Goal: Navigation & Orientation: Find specific page/section

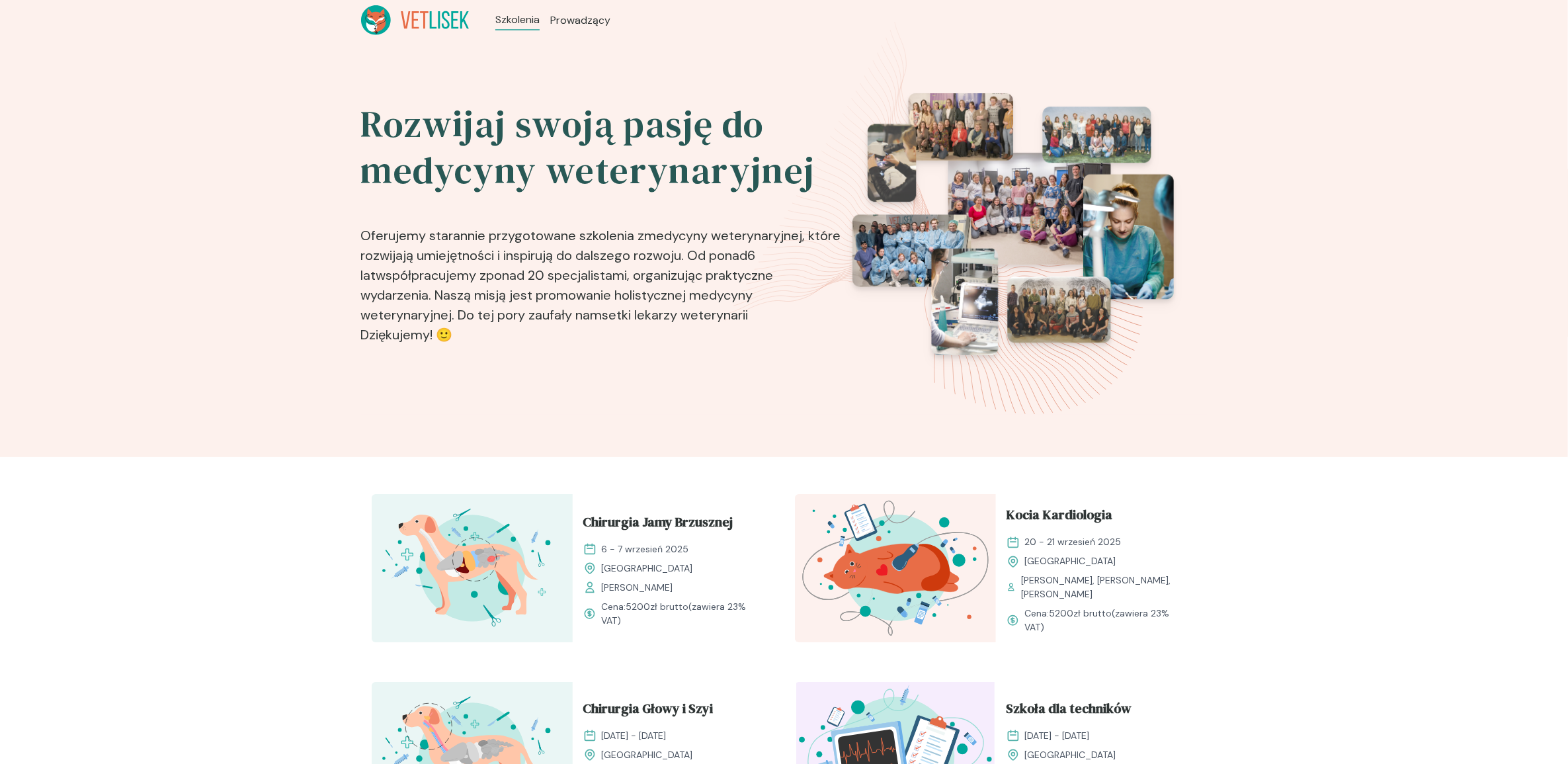
click at [405, 17] on icon at bounding box center [415, 20] width 109 height 30
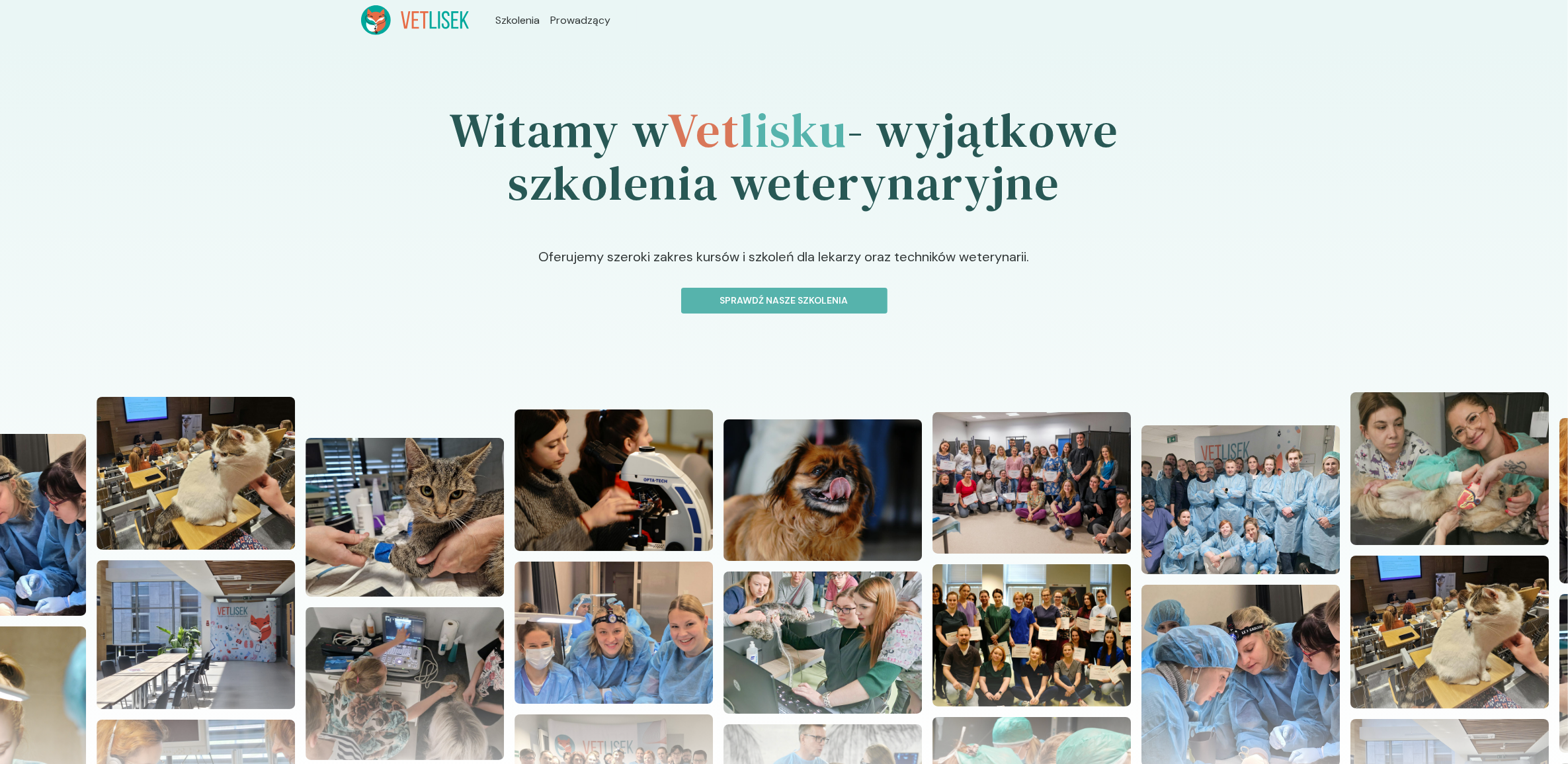
click at [521, 28] on ul "Szkolenia Prowadzący" at bounding box center [553, 20] width 168 height 30
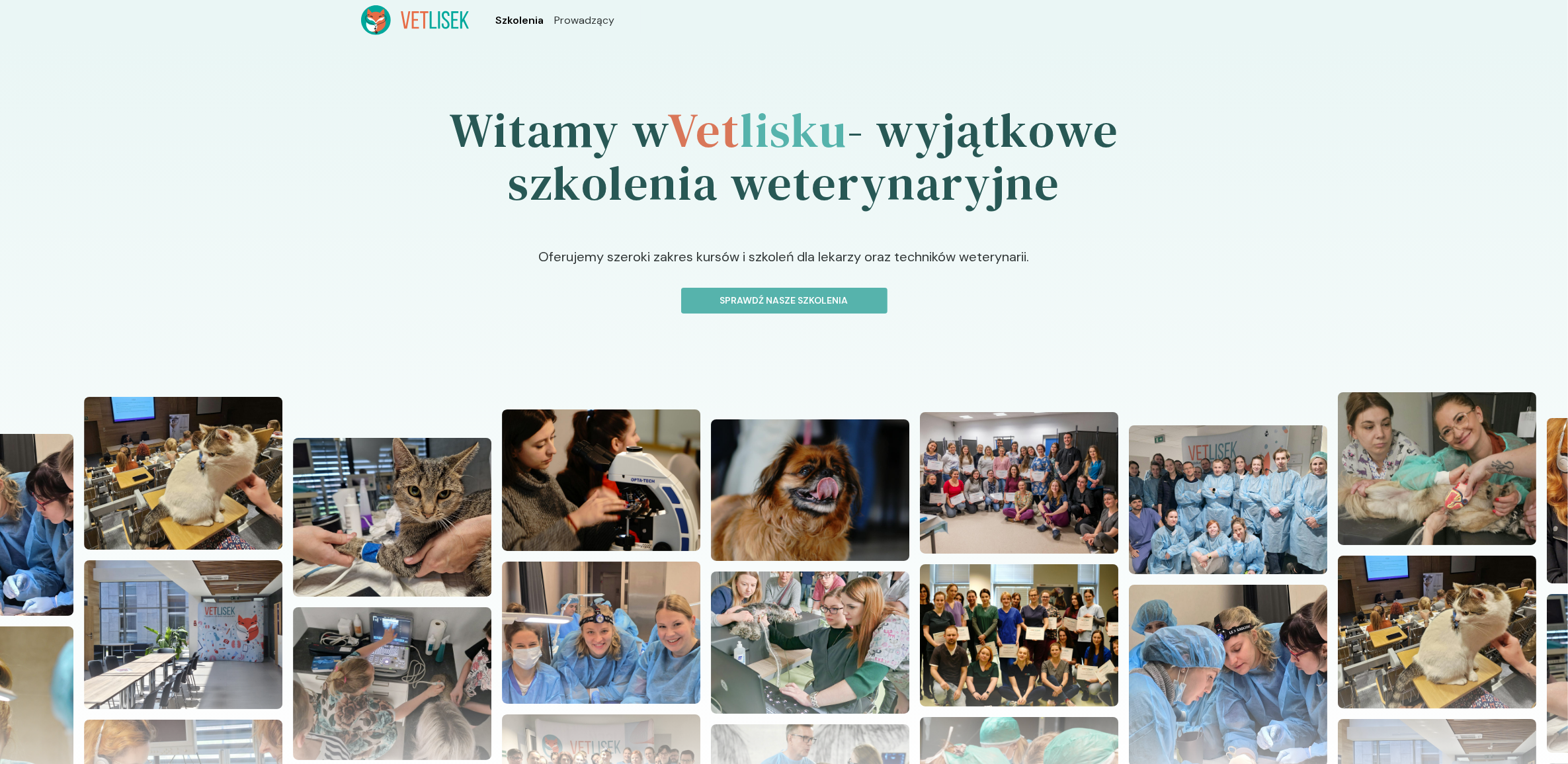
click at [520, 18] on span "Szkolenia" at bounding box center [519, 20] width 48 height 16
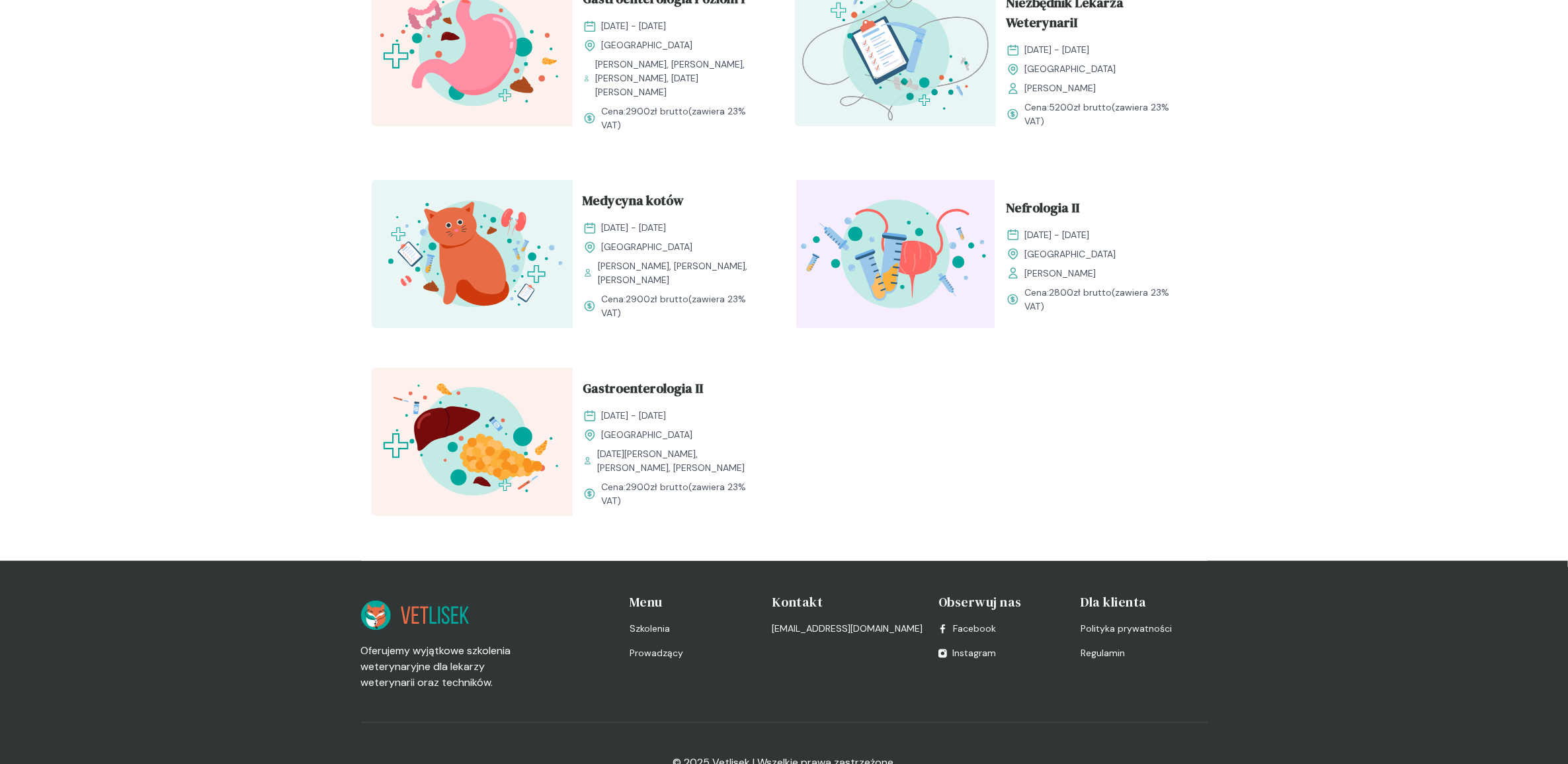
scroll to position [1494, 0]
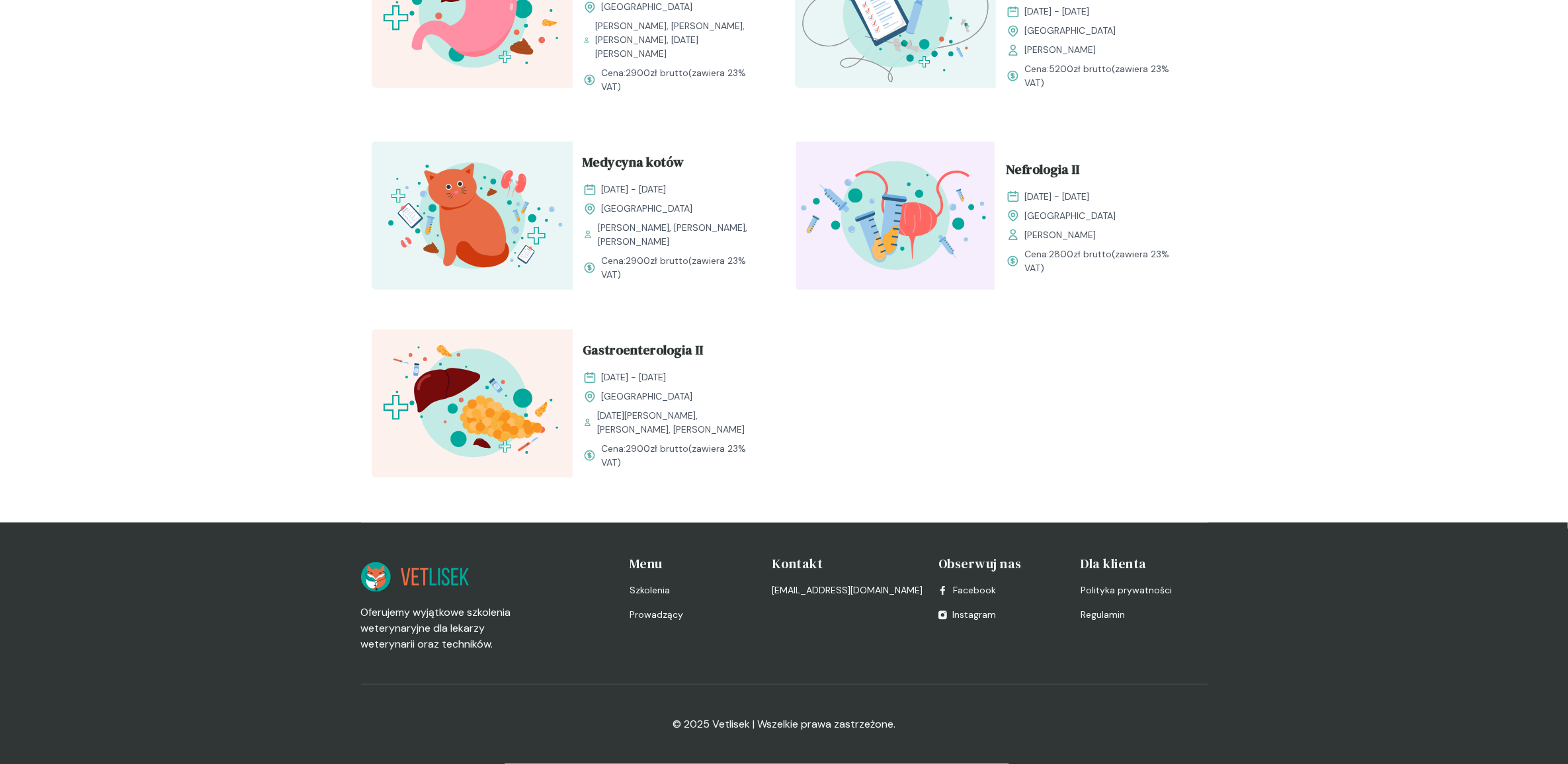
click at [405, 574] on icon at bounding box center [415, 577] width 109 height 30
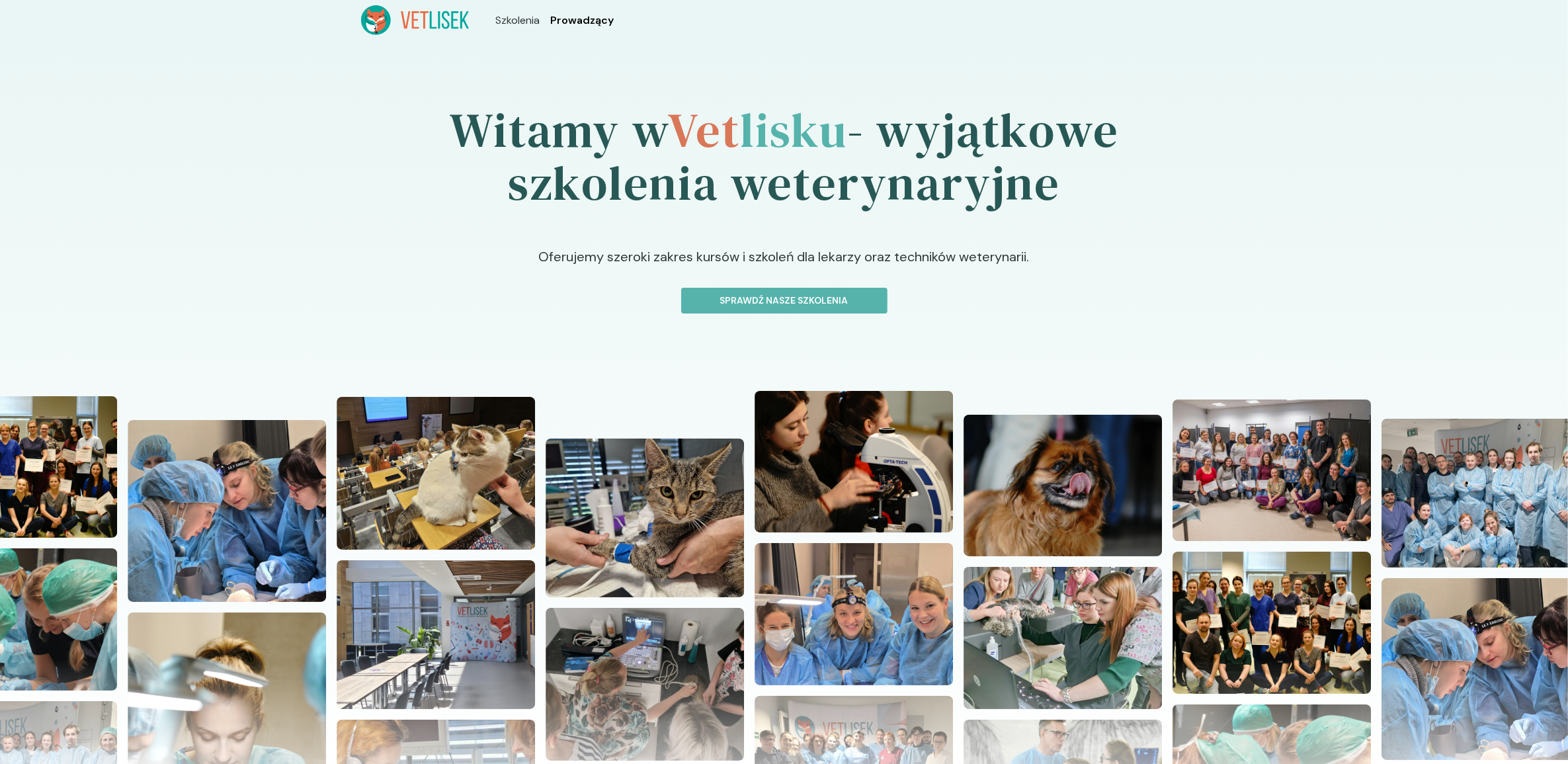
click at [569, 23] on span "Prowadzący" at bounding box center [581, 20] width 63 height 16
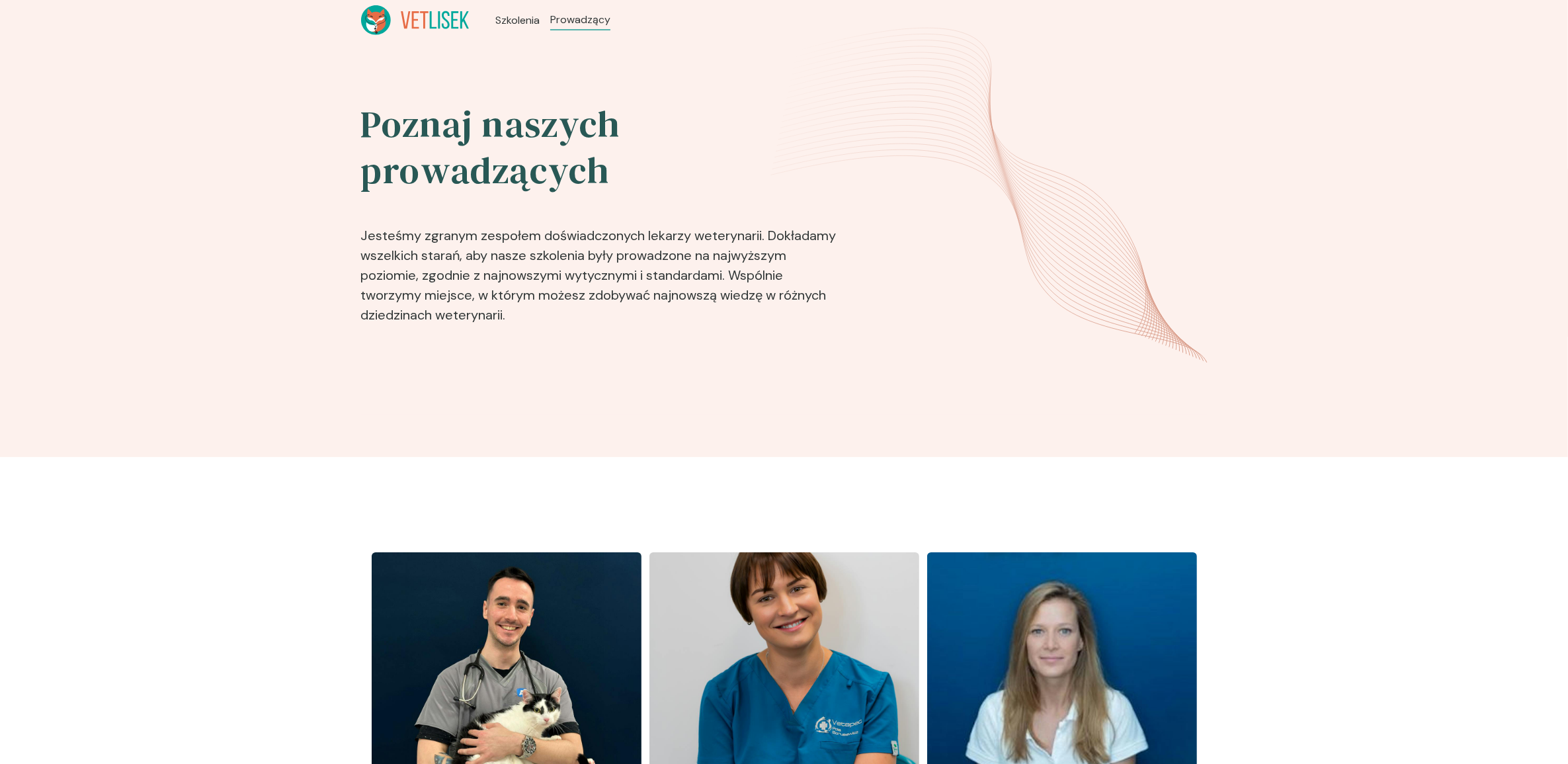
click at [422, 0] on header "Szkolenia Prowadzący" at bounding box center [784, 20] width 1568 height 40
click at [420, 13] on icon at bounding box center [415, 20] width 109 height 30
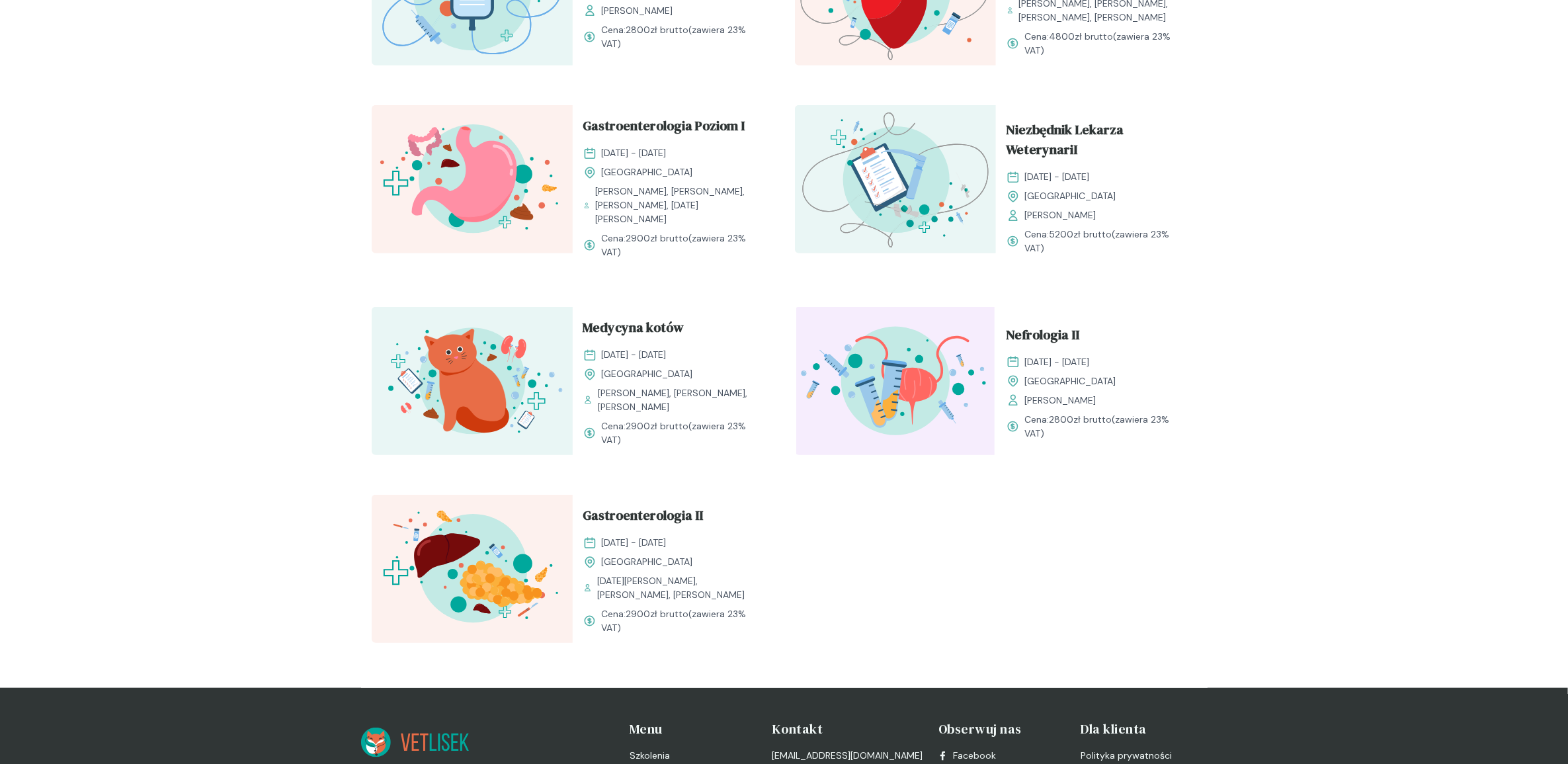
scroll to position [1494, 0]
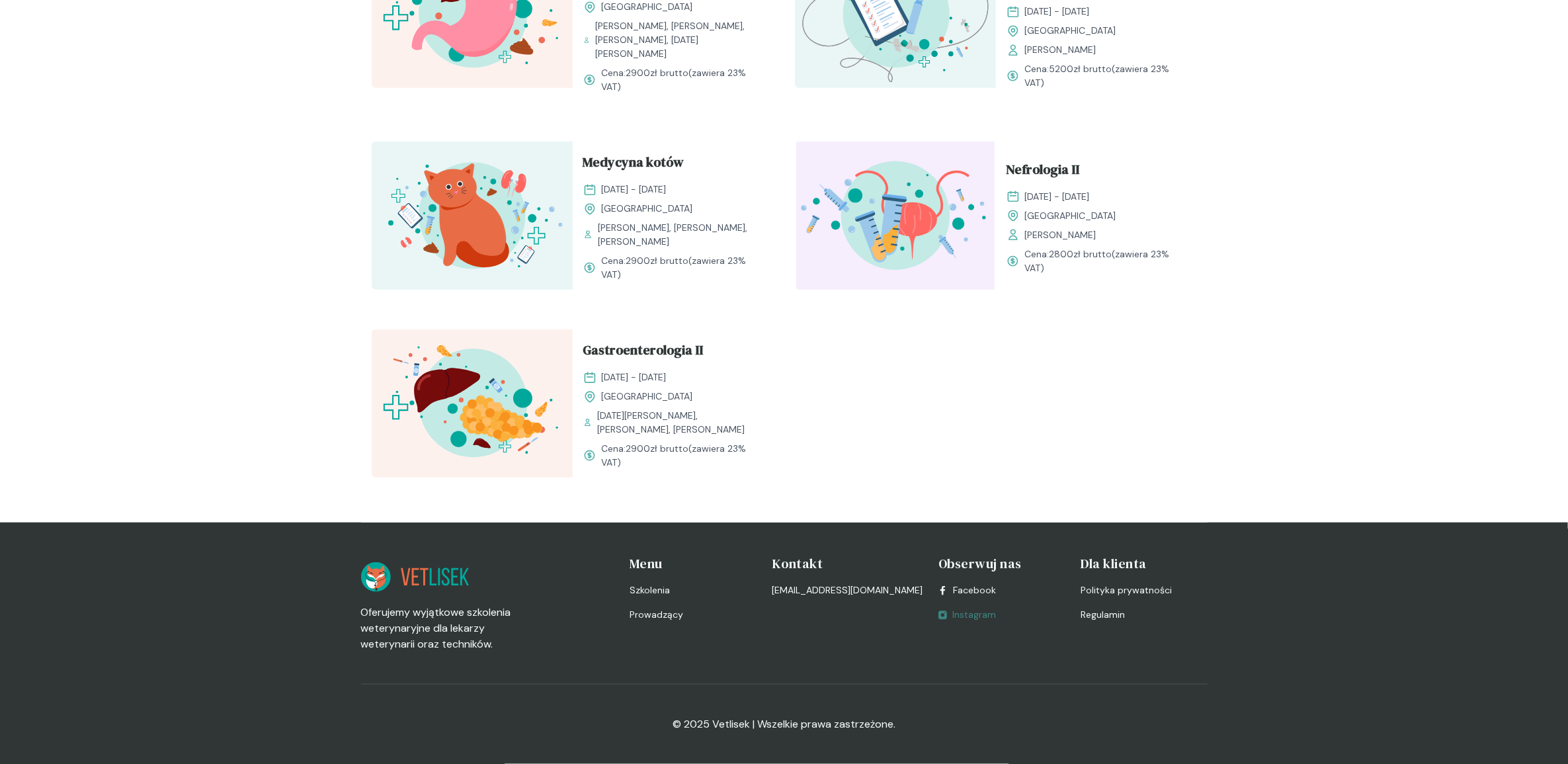
click at [969, 614] on link "Instagram" at bounding box center [967, 614] width 58 height 14
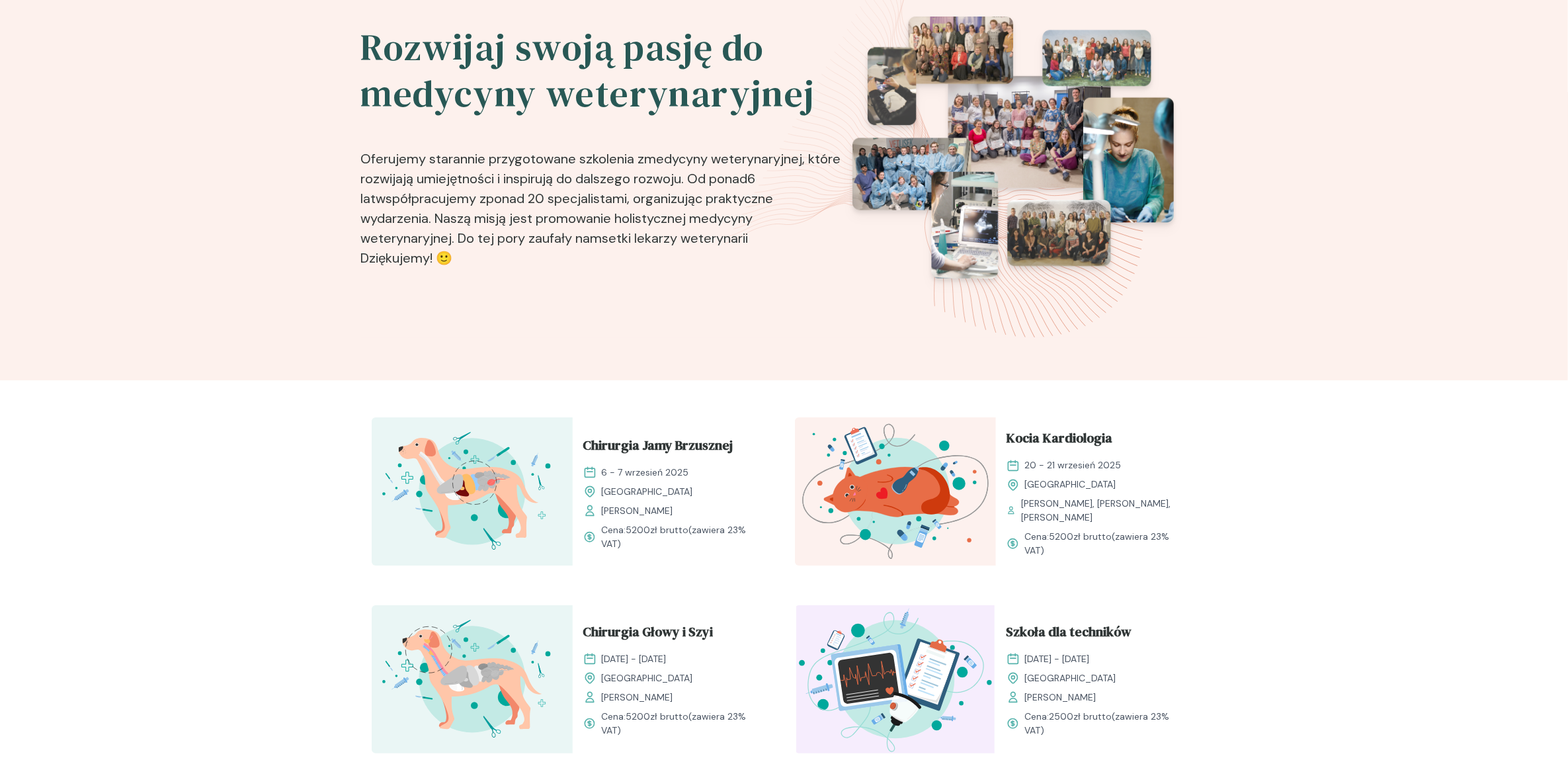
scroll to position [0, 0]
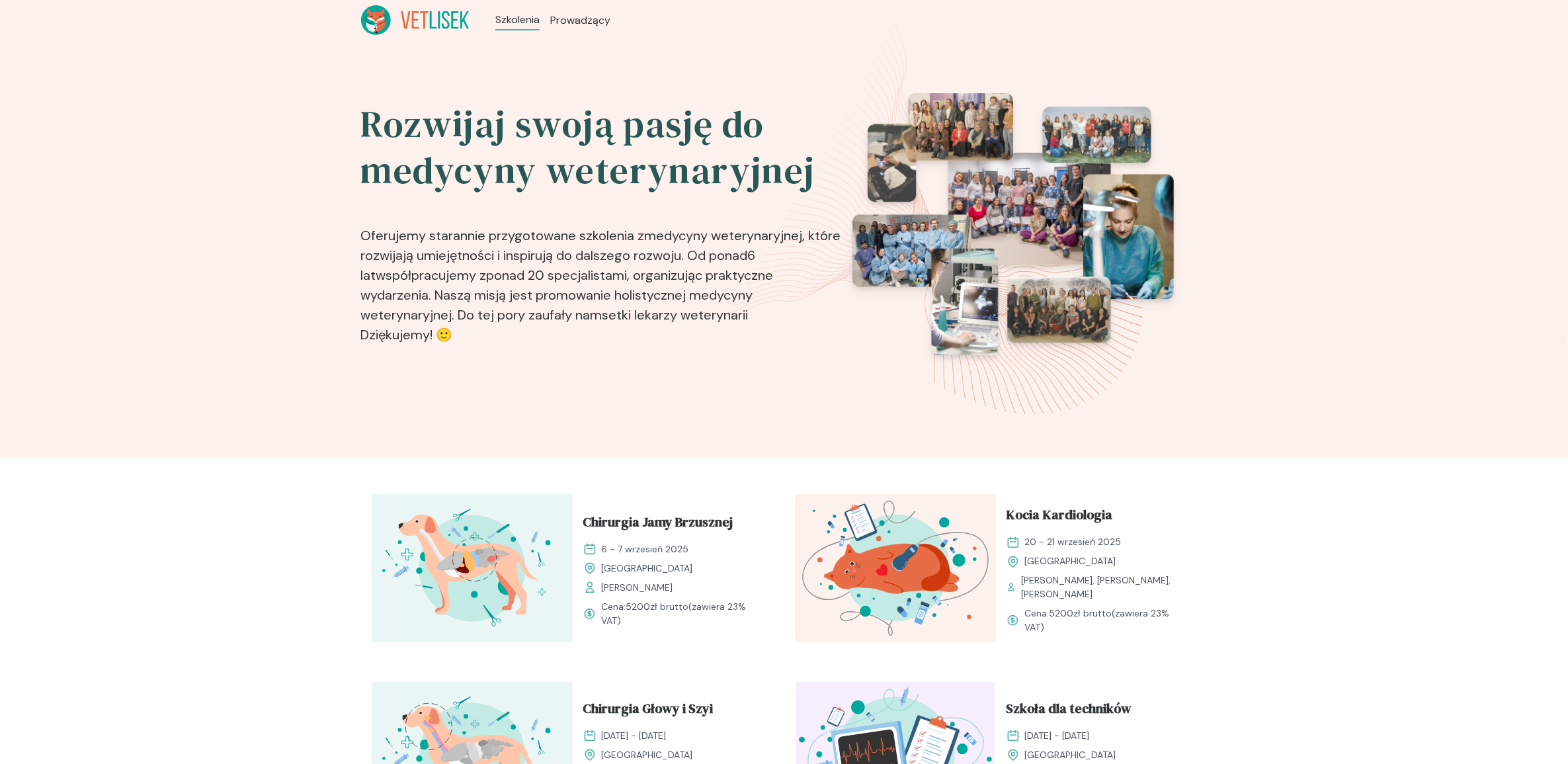
click at [574, 10] on ul "Szkolenia Prowadzący" at bounding box center [553, 20] width 168 height 30
click at [578, 25] on span "Prowadzący" at bounding box center [581, 20] width 63 height 16
